Goal: Information Seeking & Learning: Learn about a topic

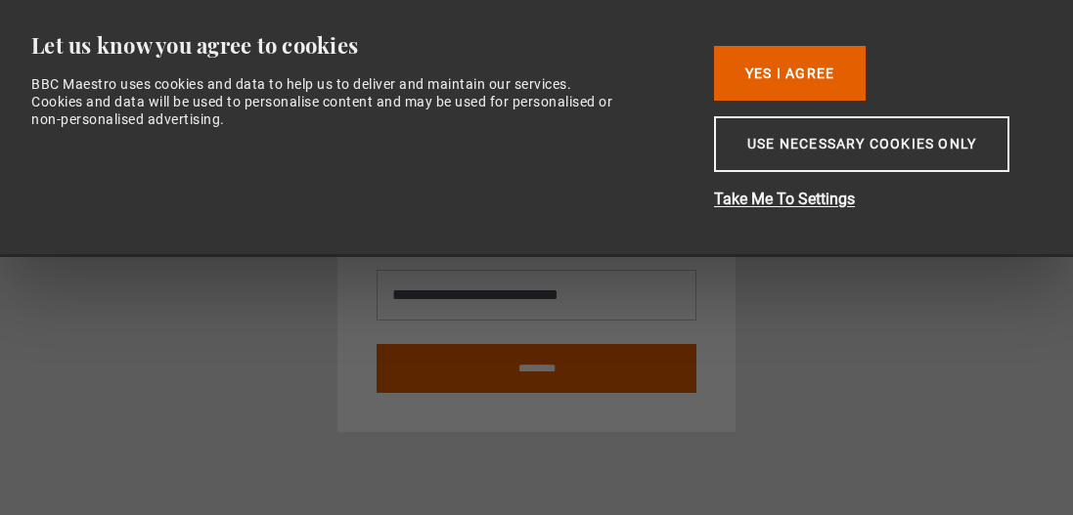
click at [1038, 514] on div at bounding box center [536, 515] width 1073 height 0
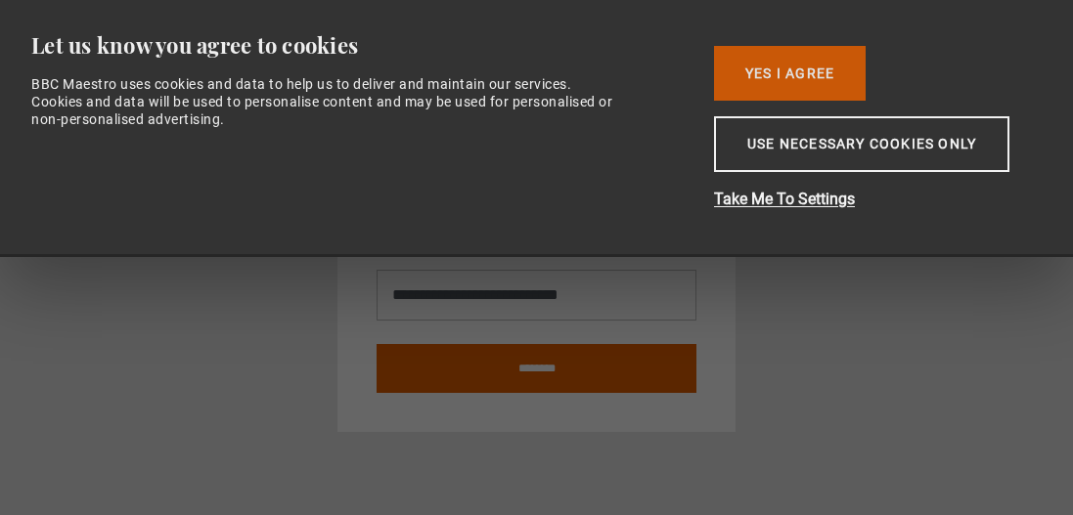
click at [802, 76] on button "Yes I Agree" at bounding box center [790, 73] width 152 height 55
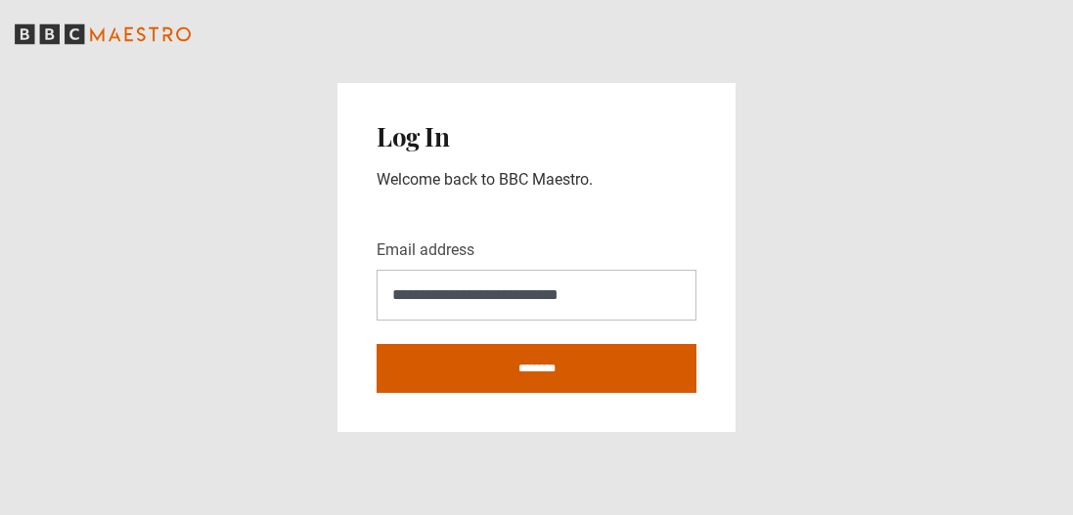
click at [597, 368] on input "********" at bounding box center [536, 368] width 320 height 49
type input "**********"
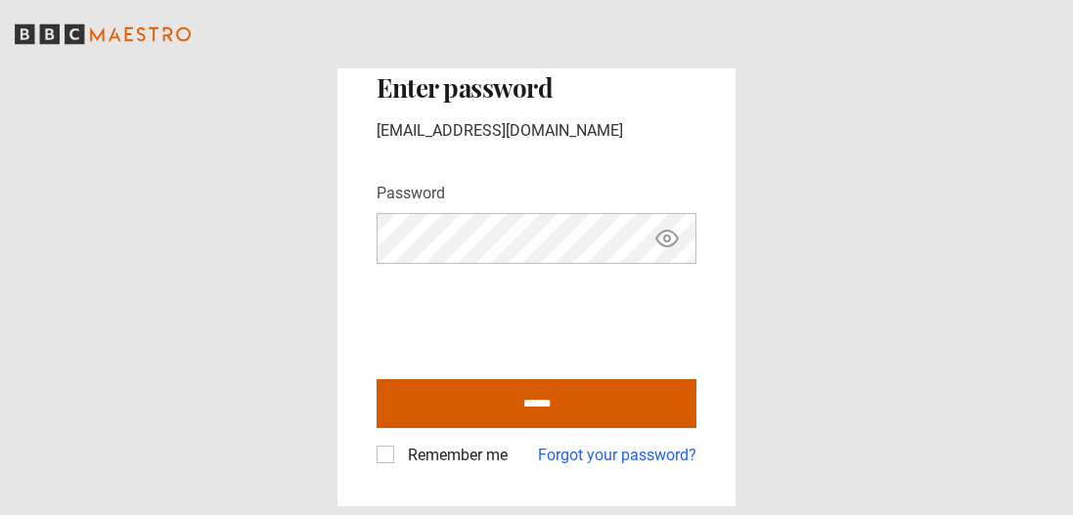
click at [602, 405] on input "******" at bounding box center [536, 403] width 320 height 49
type input "**********"
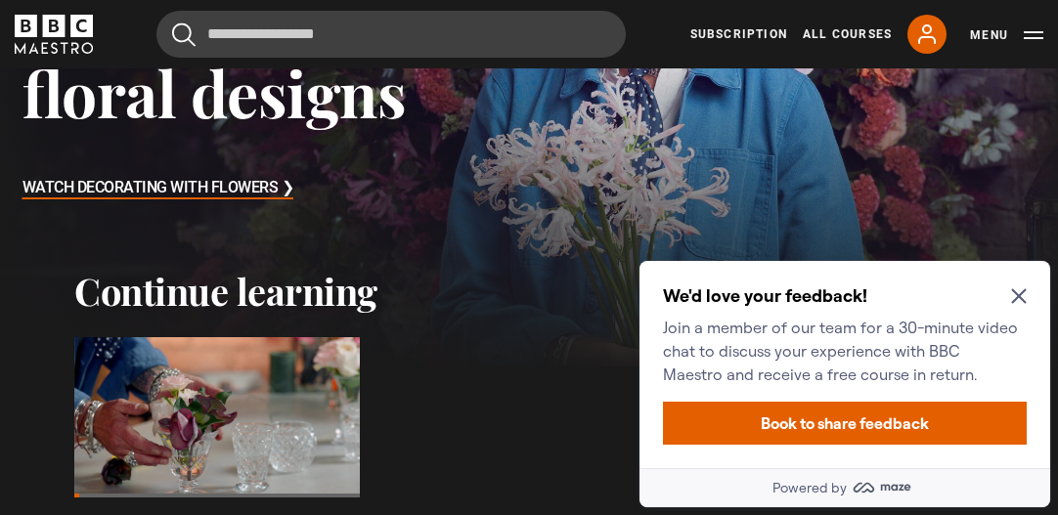
click at [251, 184] on h3 "Watch Decorating With Flowers ❯" at bounding box center [158, 188] width 272 height 29
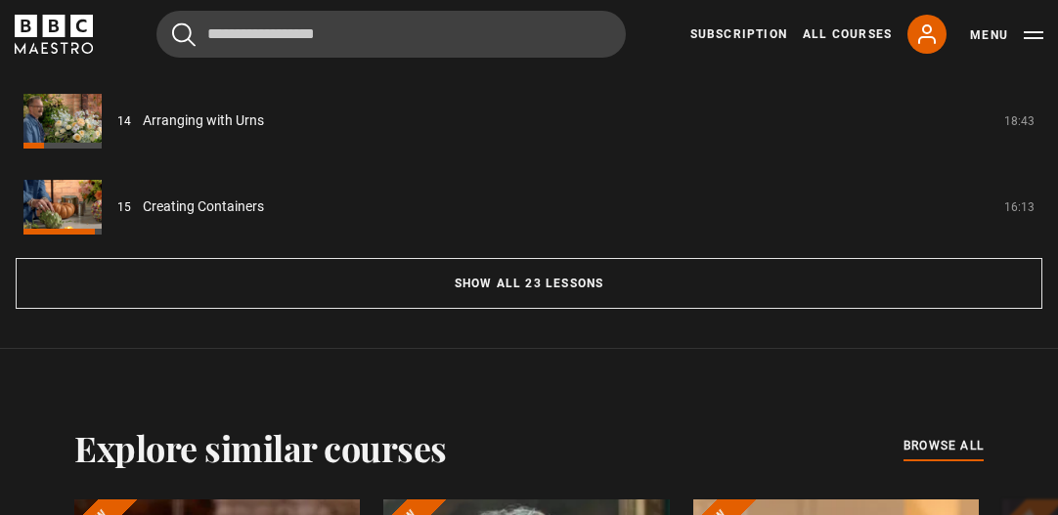
scroll to position [1940, 0]
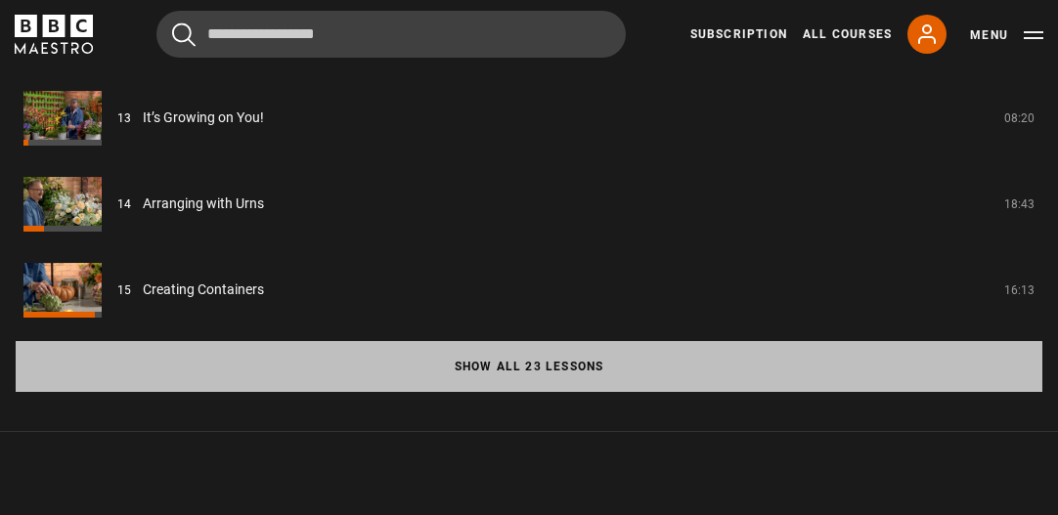
click at [685, 357] on button "Show all 23 lessons" at bounding box center [529, 366] width 1027 height 51
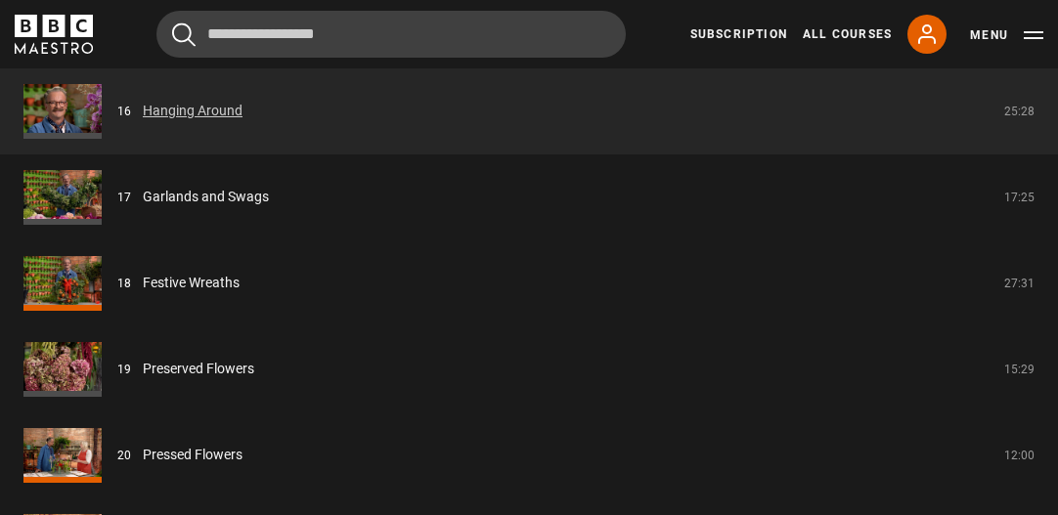
scroll to position [3153, 0]
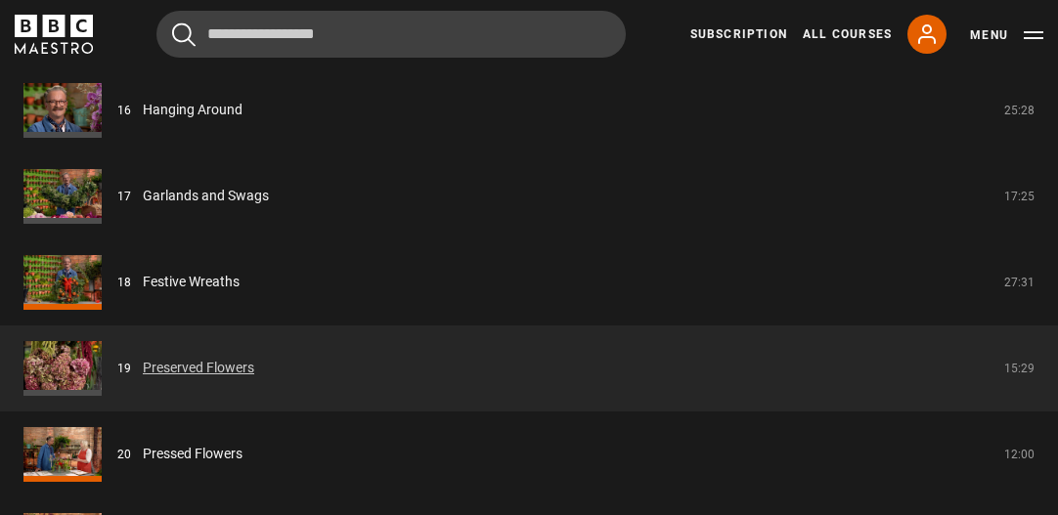
click at [208, 358] on link "Preserved Flowers" at bounding box center [198, 368] width 111 height 21
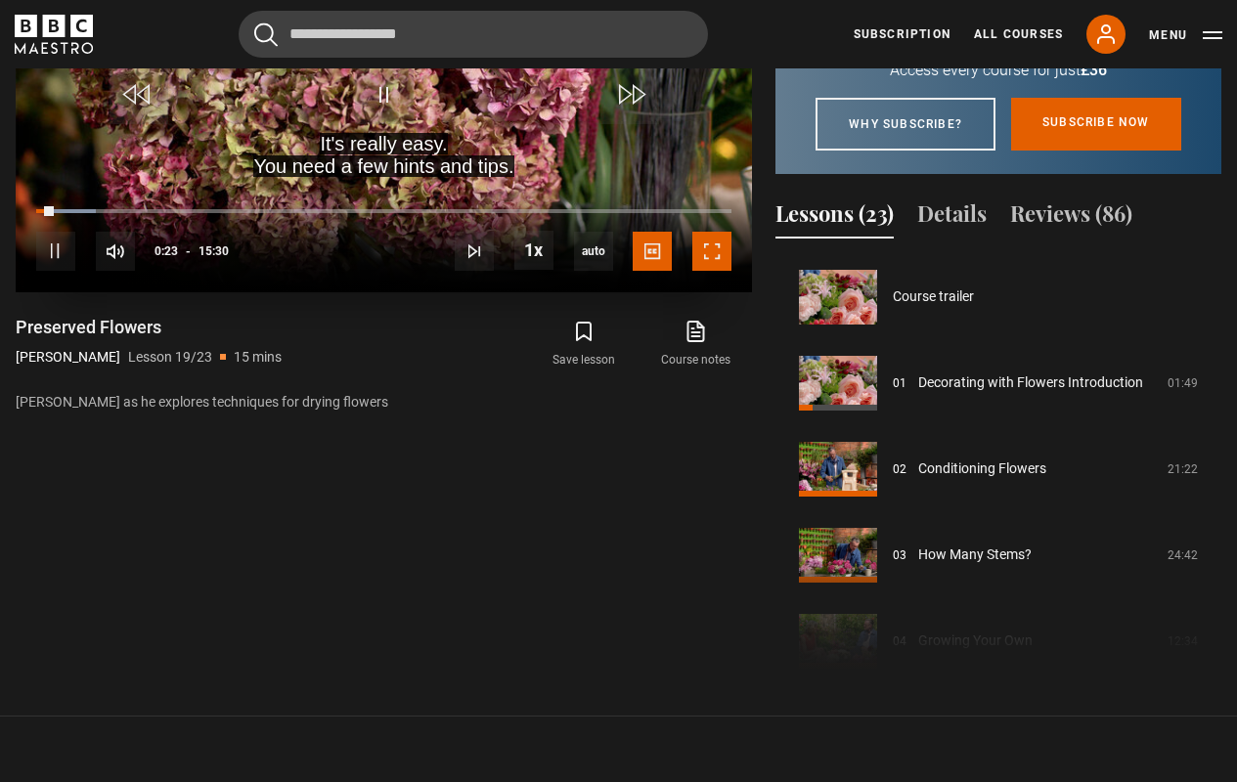
click at [702, 232] on span "Video Player" at bounding box center [711, 251] width 39 height 39
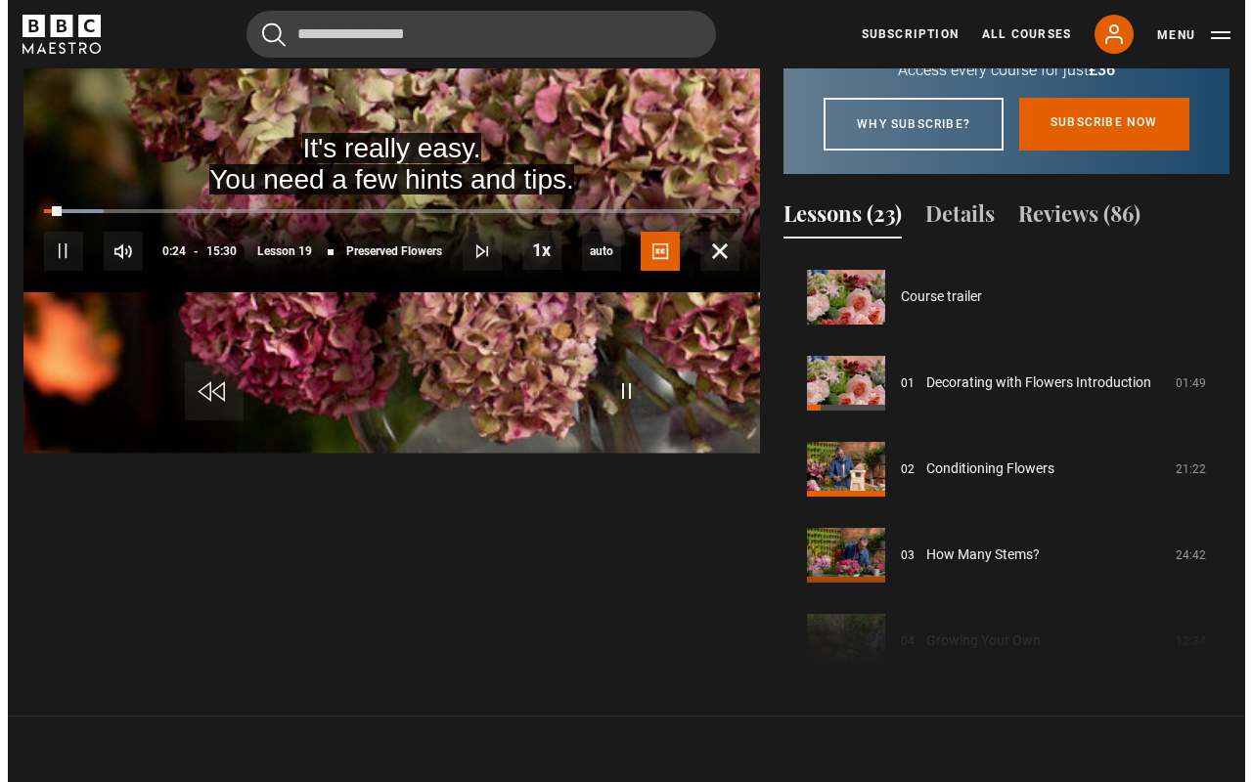
scroll to position [870, 0]
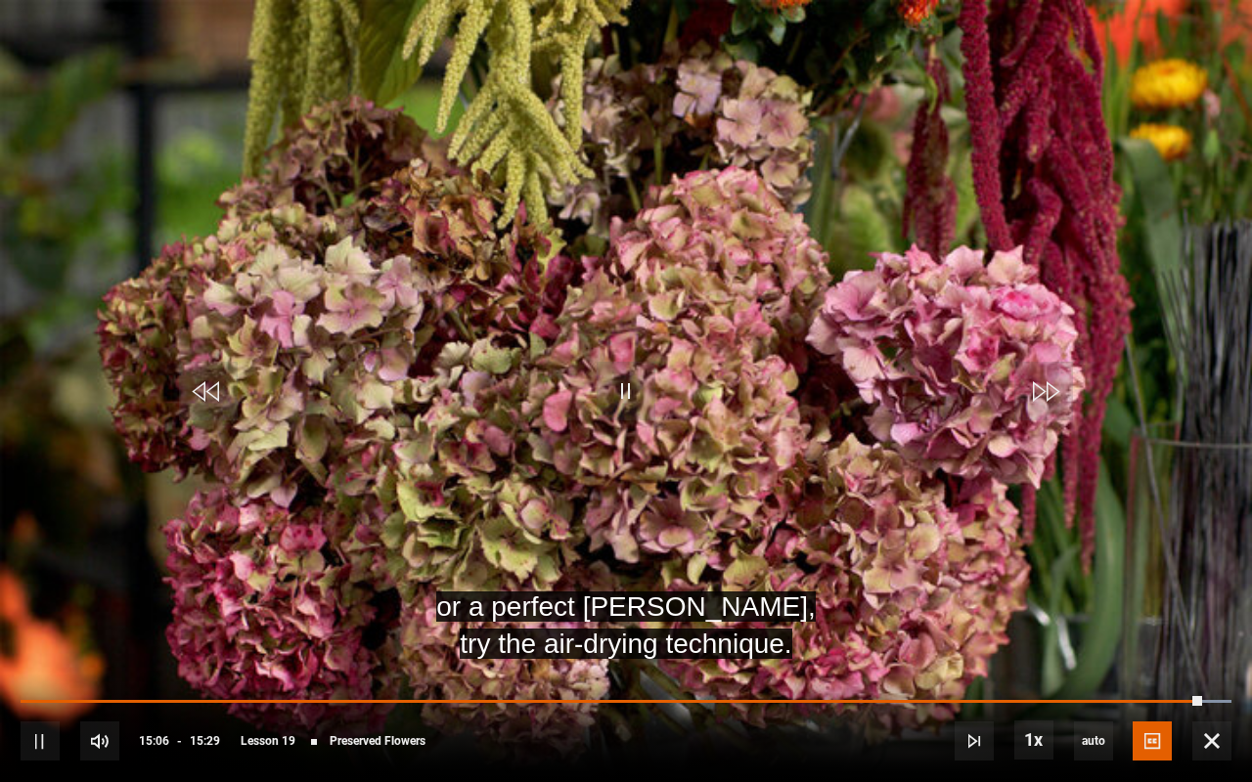
drag, startPoint x: 1193, startPoint y: 694, endPoint x: 1237, endPoint y: 692, distance: 44.0
click at [1057, 514] on div "10s Skip Back 10 seconds Pause 10s Skip Forward 10 seconds Loaded : 100.00% 10:…" at bounding box center [626, 728] width 1252 height 109
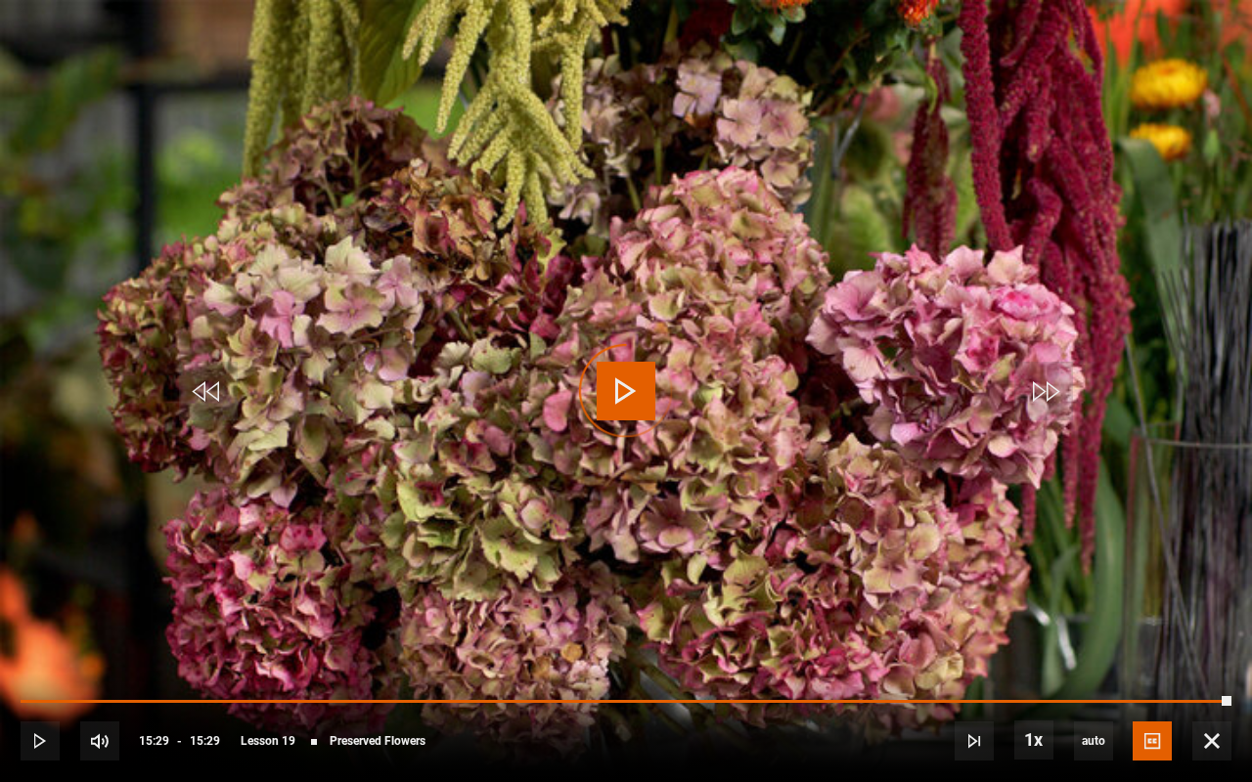
drag, startPoint x: 1196, startPoint y: 702, endPoint x: 1248, endPoint y: 693, distance: 52.6
click at [1057, 514] on div "10s Skip Back 10 seconds Play 10s Skip Forward 10 seconds Loaded : 100.00% 15:2…" at bounding box center [626, 728] width 1252 height 109
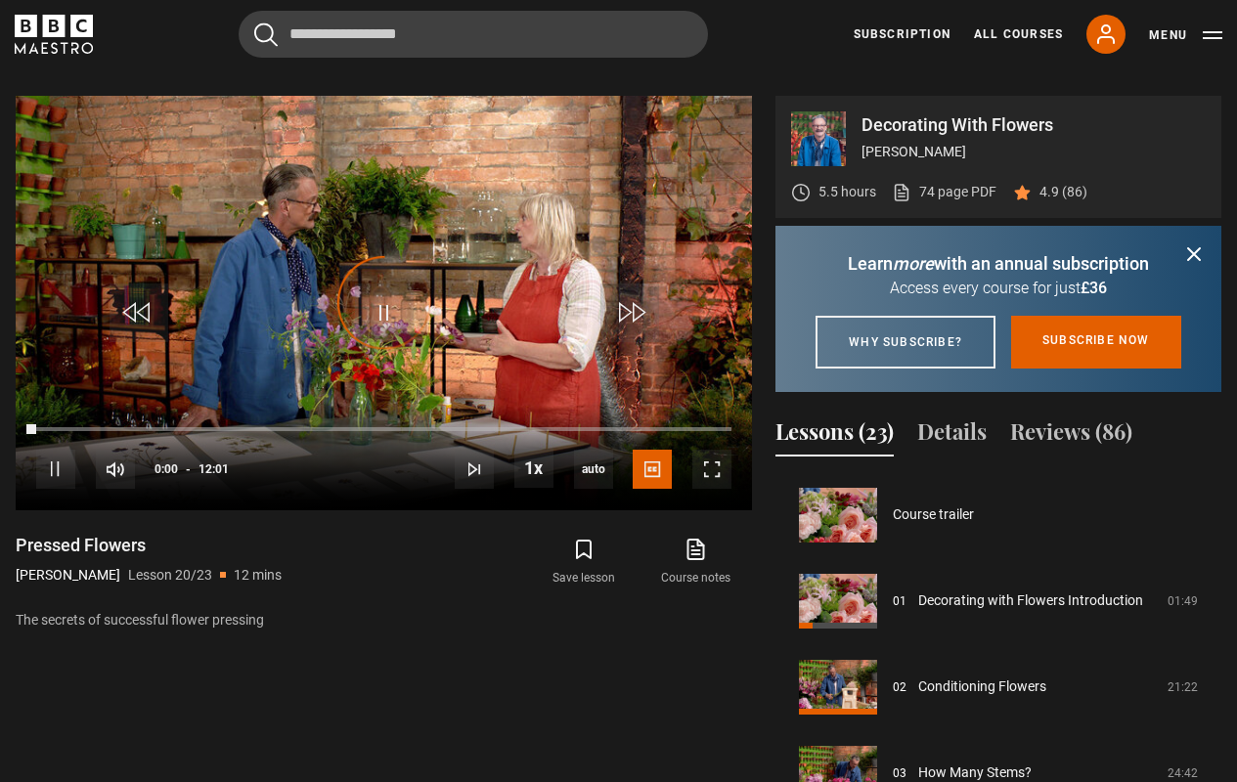
scroll to position [1635, 0]
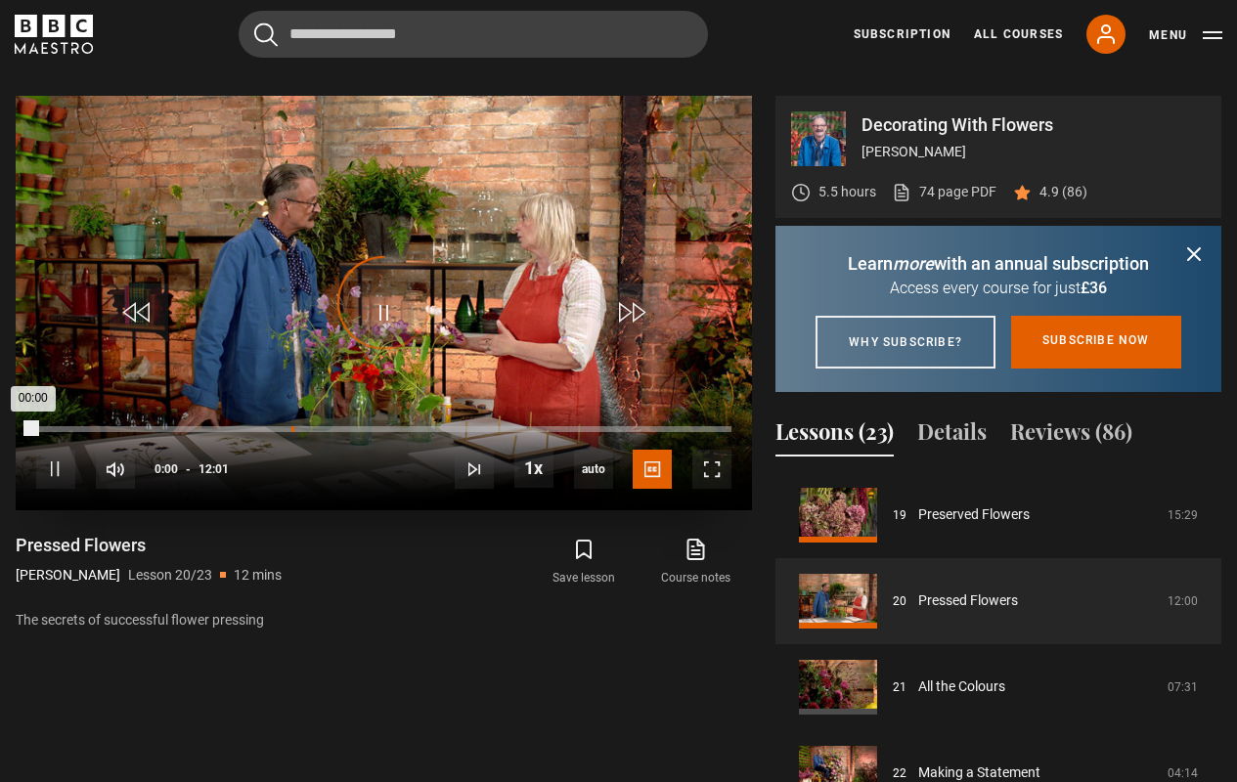
click at [291, 426] on div "04:24" at bounding box center [292, 429] width 3 height 6
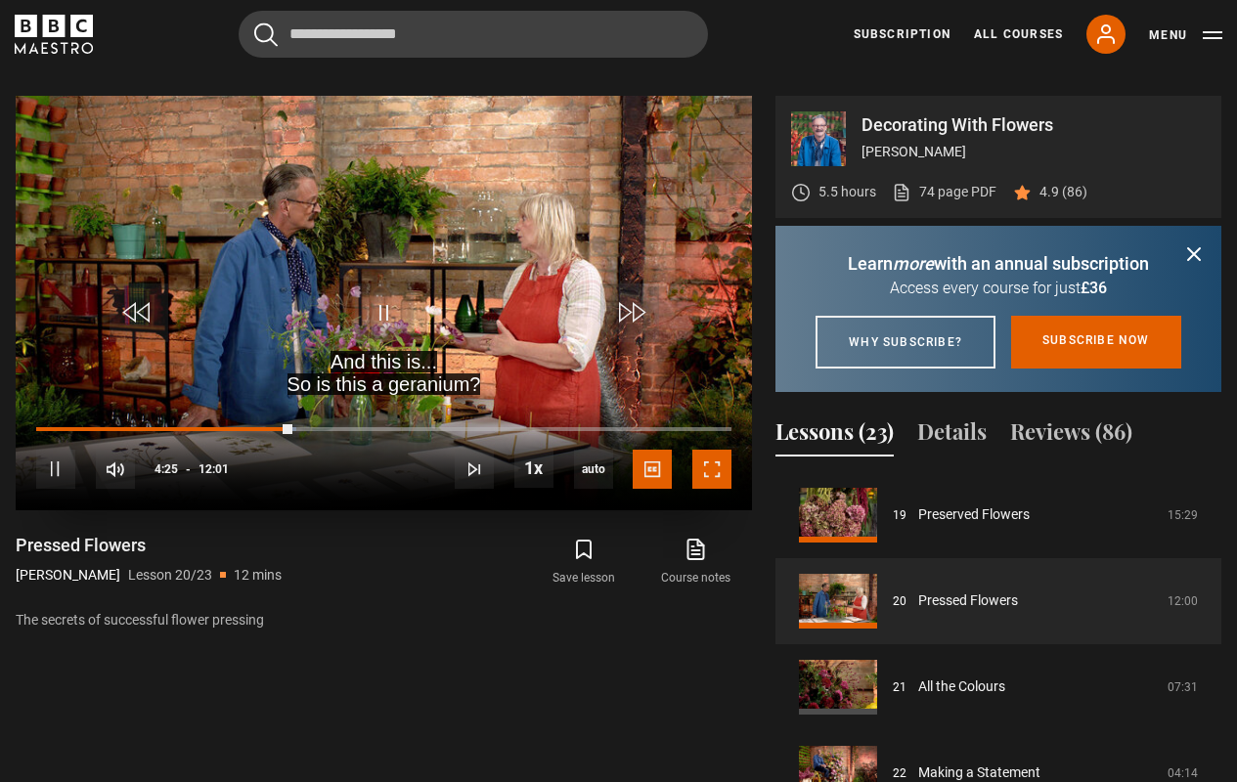
click at [704, 450] on span "Video Player" at bounding box center [711, 469] width 39 height 39
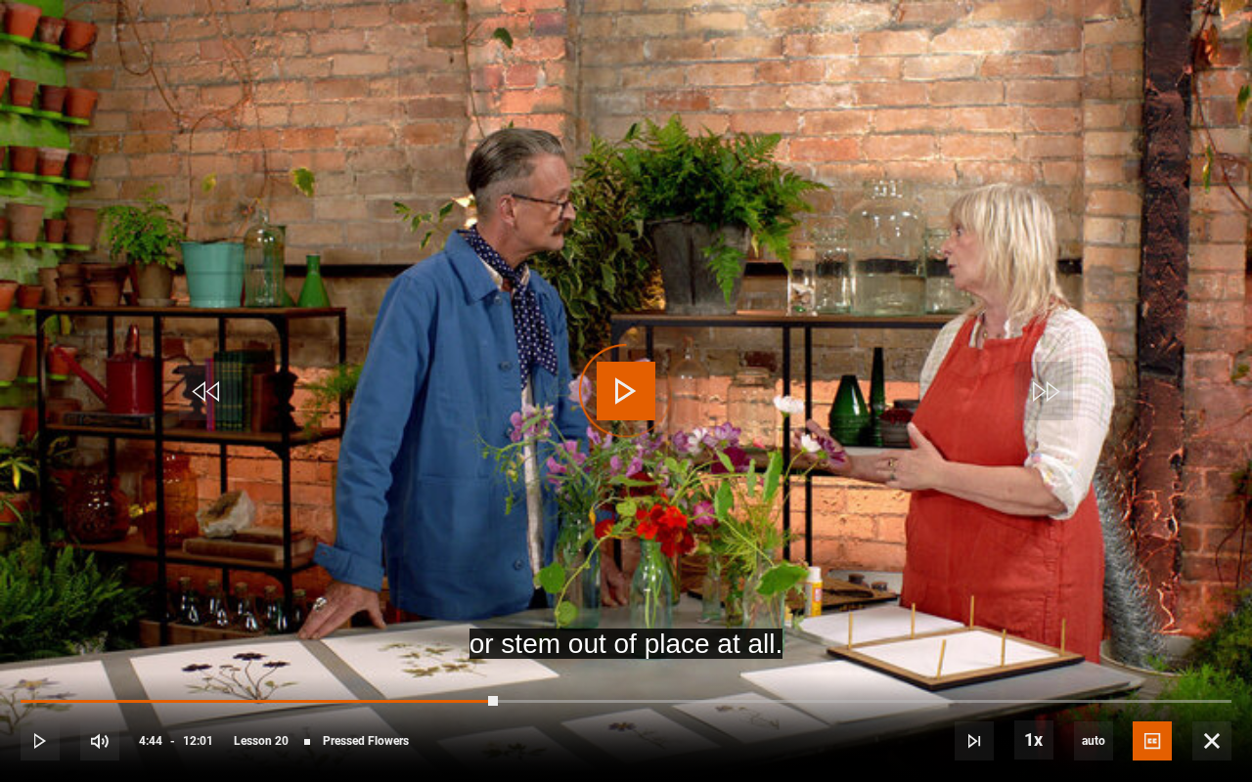
drag, startPoint x: 506, startPoint y: 700, endPoint x: 826, endPoint y: 658, distance: 323.5
click at [826, 514] on video-js "or stem out of place at all. Video Player is loading. Play Lesson Pressed Flowe…" at bounding box center [626, 391] width 1252 height 782
click at [792, 514] on div "10s Skip Back 10 seconds Pause 10s Skip Forward 10 seconds Loaded : 0.00% 05:52…" at bounding box center [626, 728] width 1252 height 109
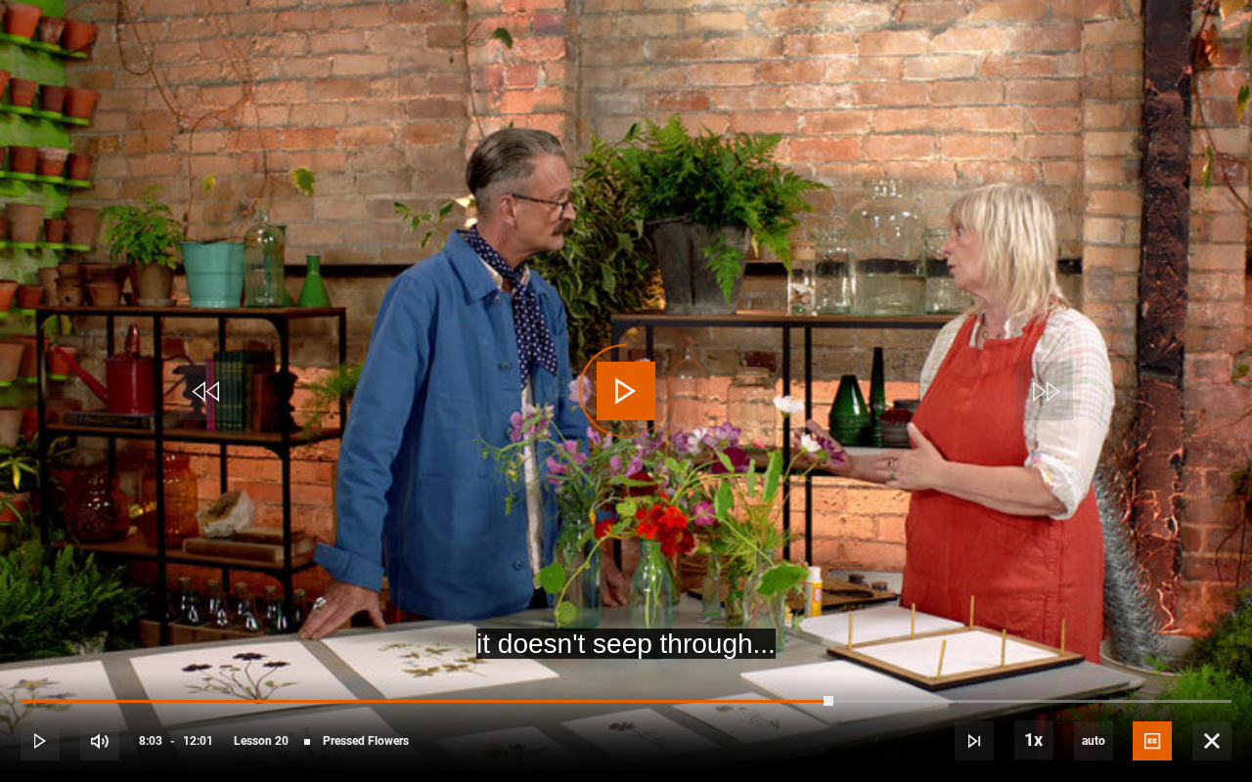
drag, startPoint x: 832, startPoint y: 700, endPoint x: 999, endPoint y: 696, distance: 167.3
click at [999, 514] on div "10s Skip Back 10 seconds Play 10s Skip Forward 10 seconds Loaded : 0.00% 09:33 …" at bounding box center [626, 728] width 1252 height 109
click at [1002, 514] on div "10s Skip Back 10 seconds Pause 10s Skip Forward 10 seconds Loaded : 0.00% 09:40…" at bounding box center [626, 728] width 1252 height 109
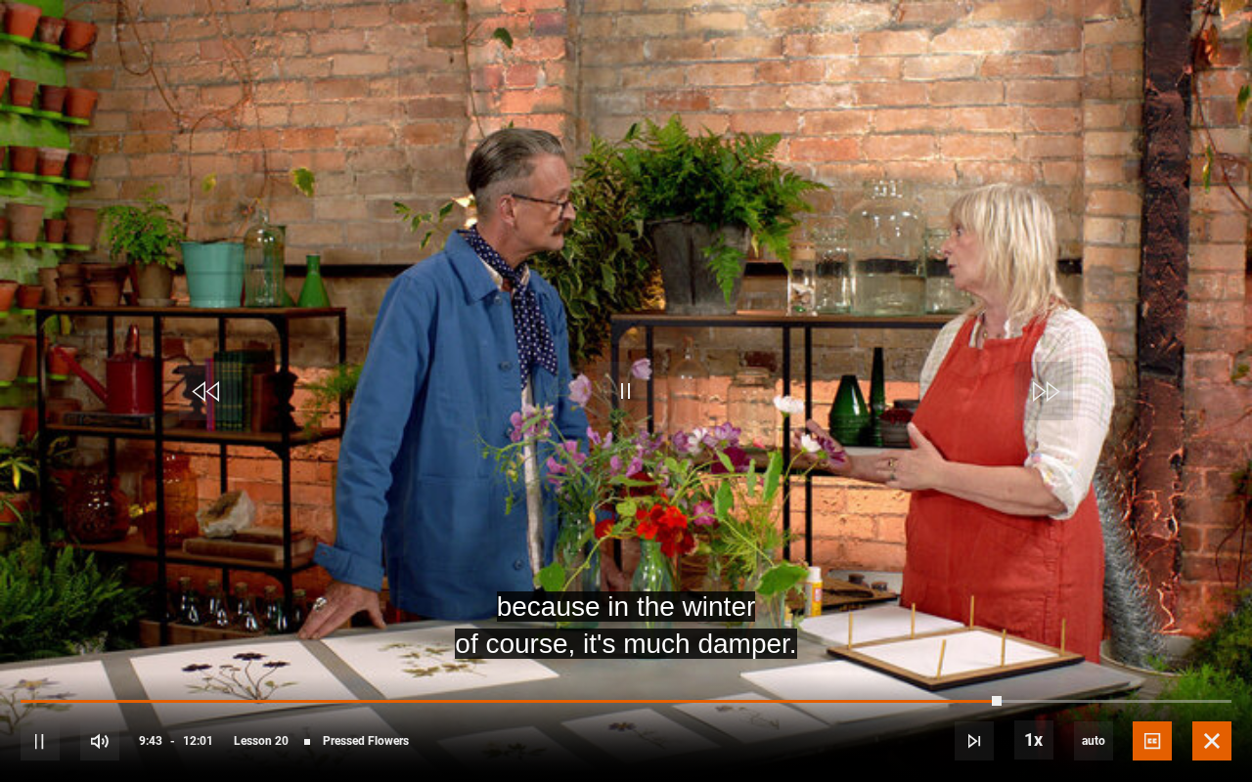
click at [1057, 514] on span "Video Player" at bounding box center [1211, 741] width 39 height 39
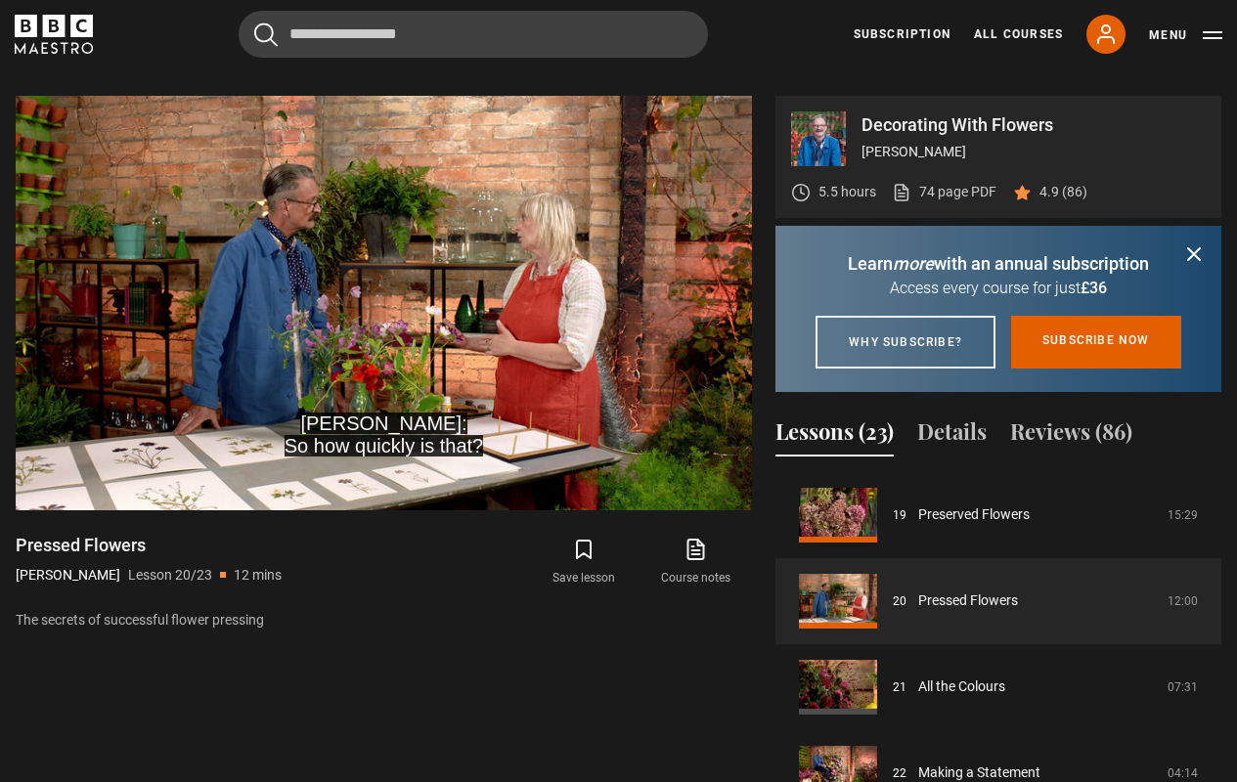
click at [1057, 243] on icon "submit" at bounding box center [1193, 254] width 23 height 23
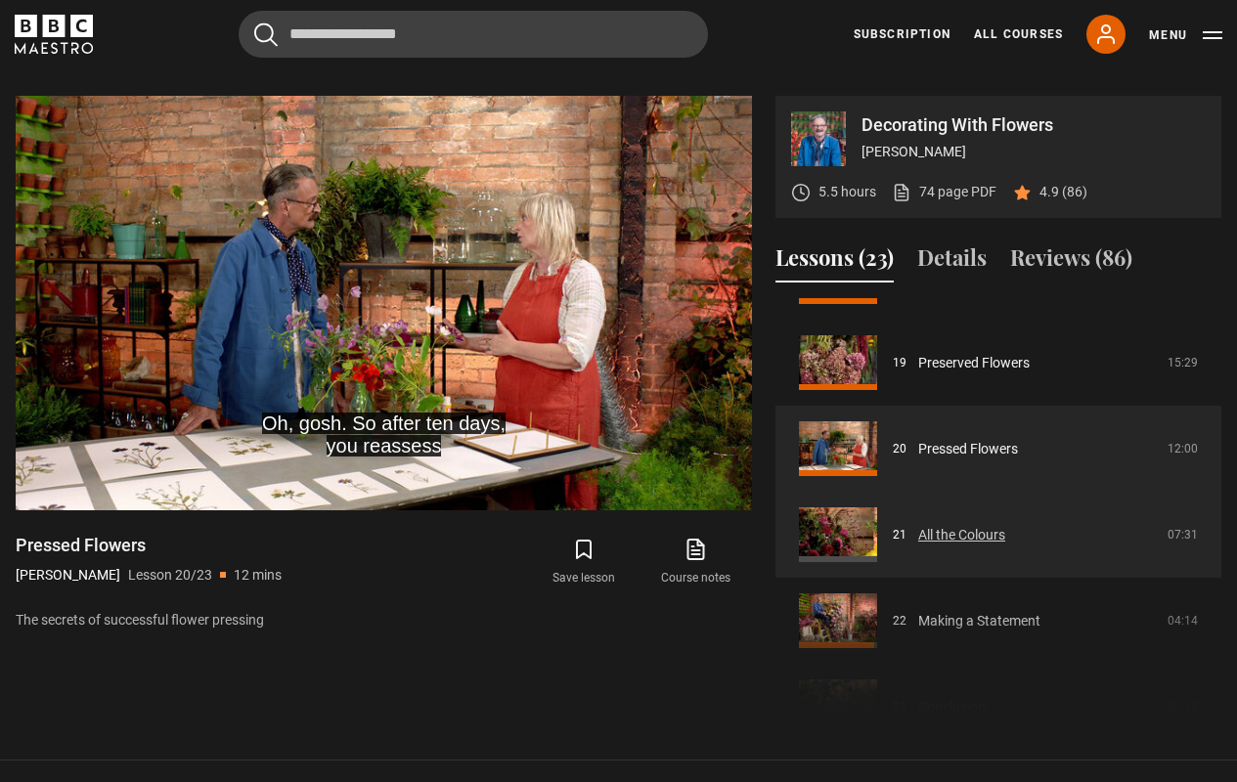
scroll to position [1611, 0]
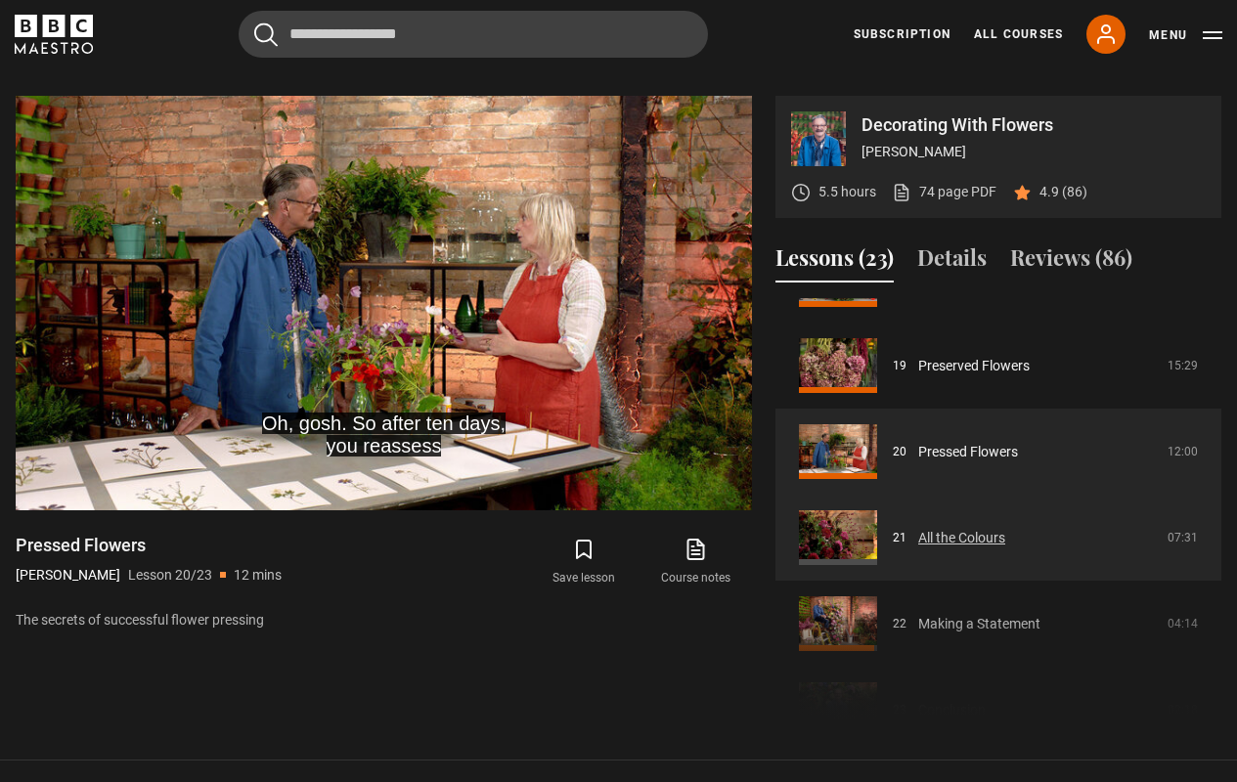
click at [979, 514] on link "All the Colours" at bounding box center [961, 538] width 87 height 21
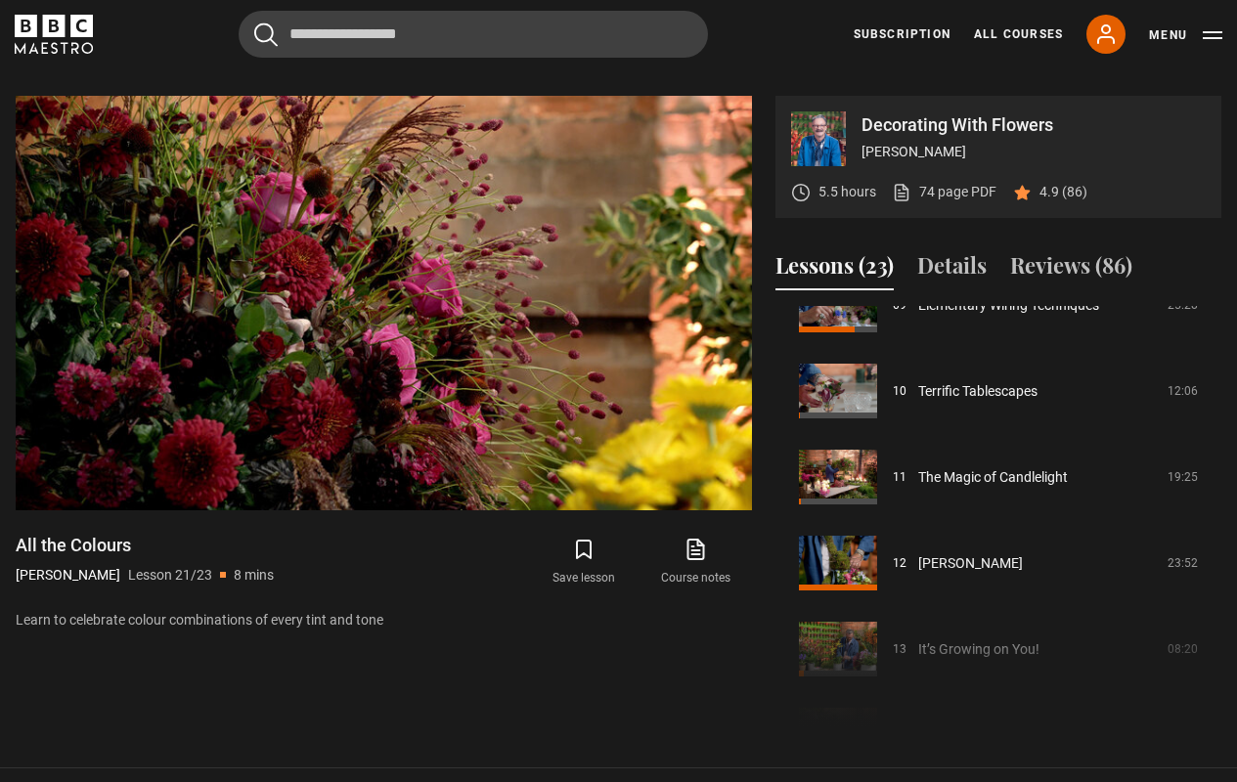
scroll to position [818, 0]
